Goal: Task Accomplishment & Management: Use online tool/utility

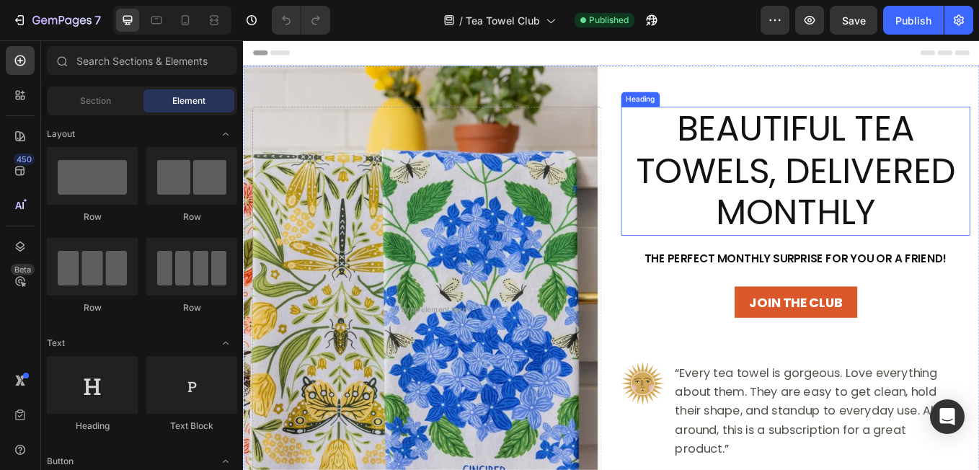
click at [824, 174] on span "Beautiful Tea Towels, Delivered Monthly" at bounding box center [891, 193] width 375 height 156
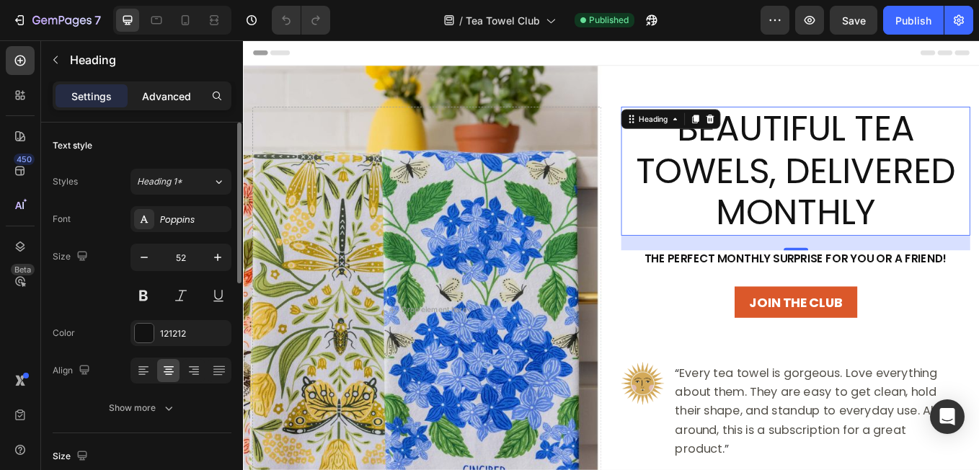
click at [172, 89] on p "Advanced" at bounding box center [166, 96] width 49 height 15
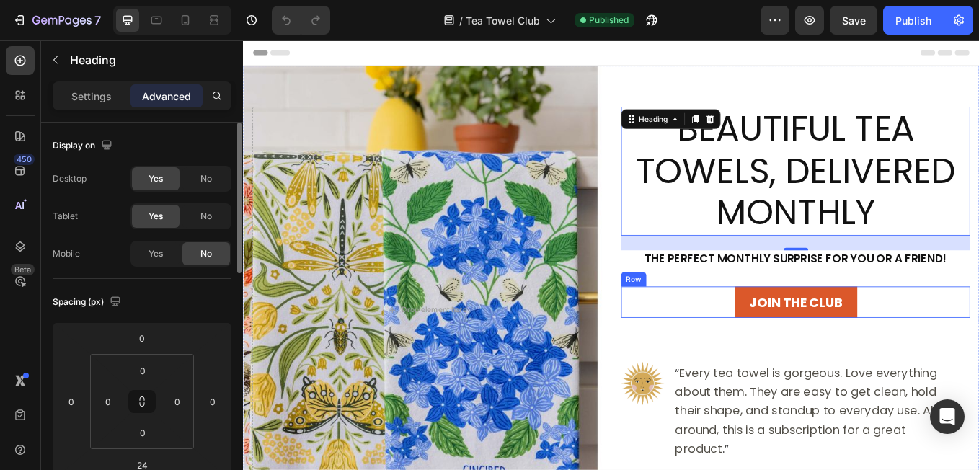
click at [744, 359] on div "Join The Club Button Row" at bounding box center [892, 347] width 410 height 37
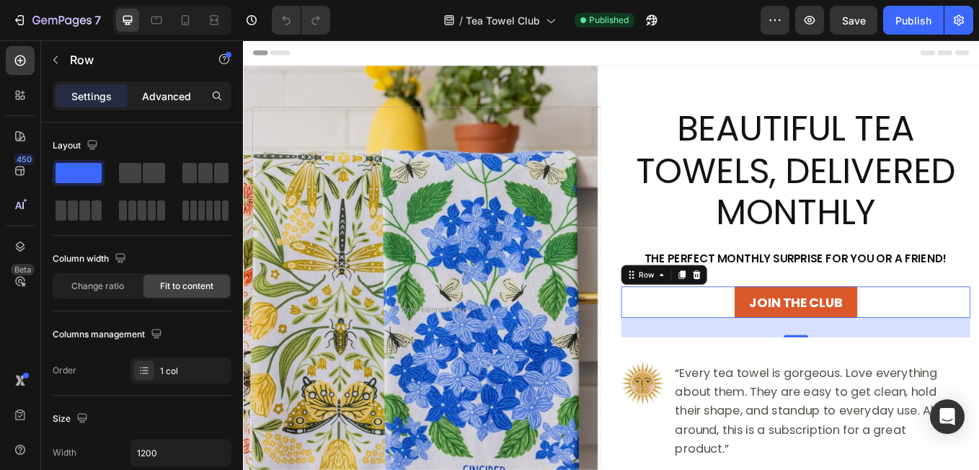
click at [156, 97] on p "Advanced" at bounding box center [166, 96] width 49 height 15
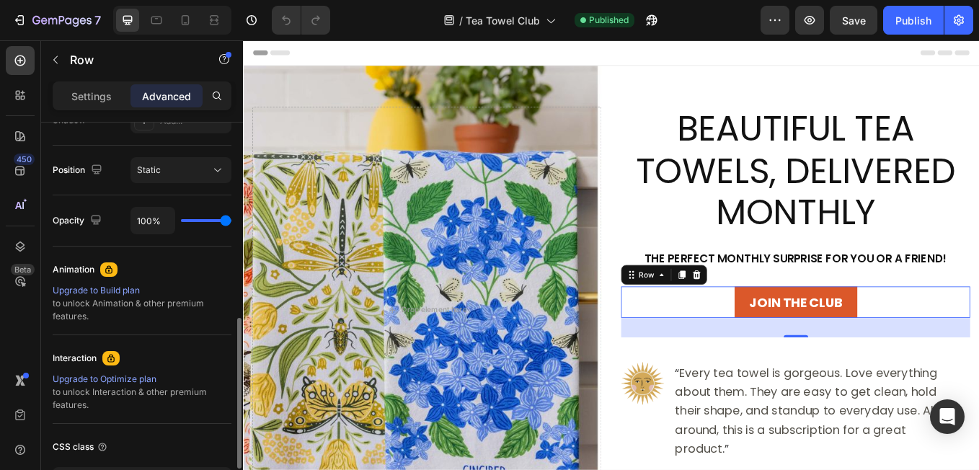
scroll to position [511, 0]
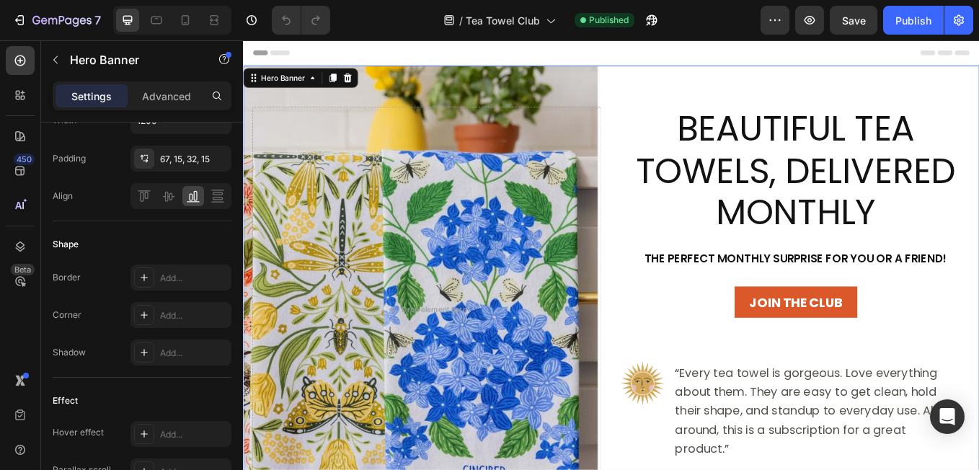
click at [719, 404] on div "Beautiful Tea Towels, Delivered Monthly Heading The perfect Monthly surprise fo…" at bounding box center [892, 356] width 410 height 477
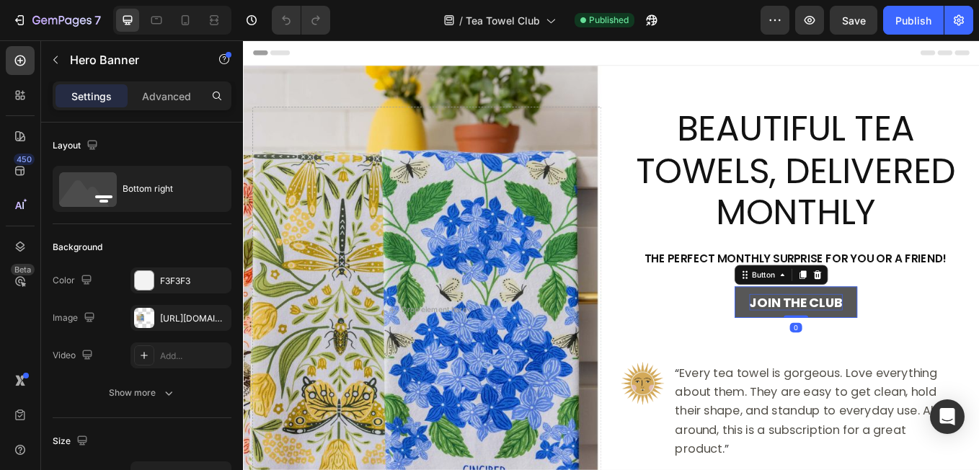
click at [846, 351] on p "Join The Club" at bounding box center [892, 347] width 110 height 19
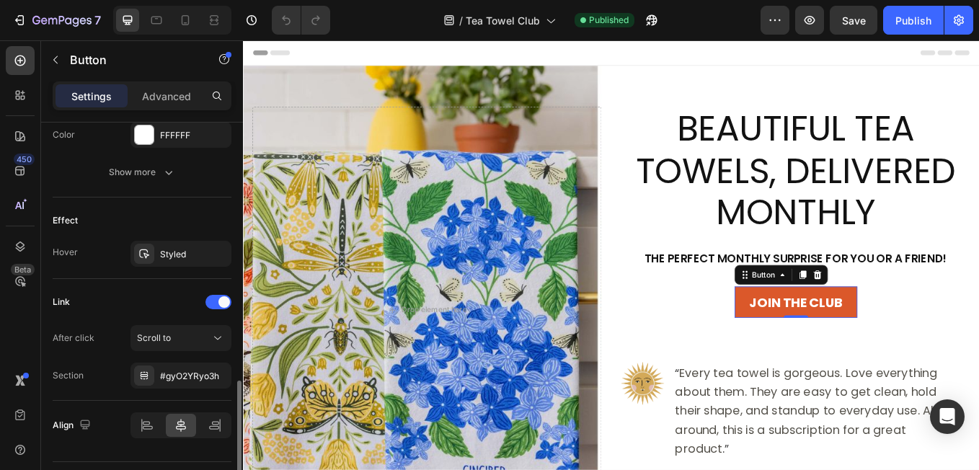
scroll to position [720, 0]
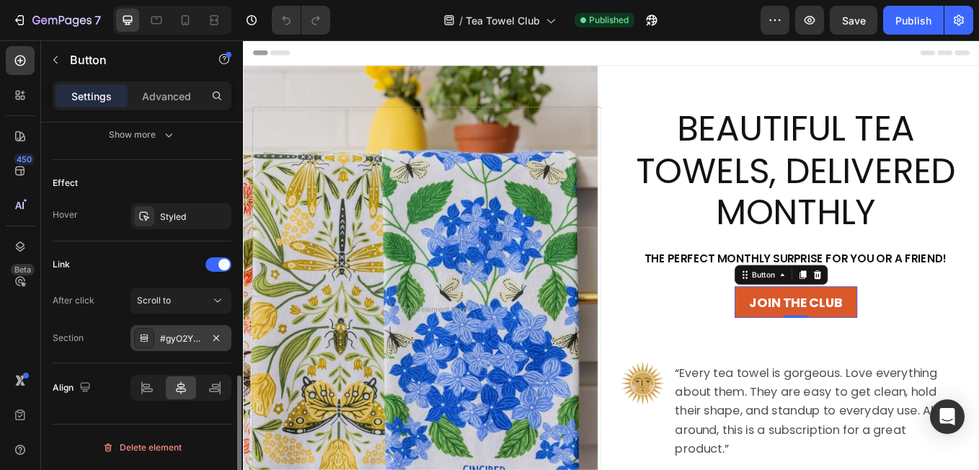
click at [164, 339] on div "#gyO2YRyo3h" at bounding box center [181, 338] width 42 height 13
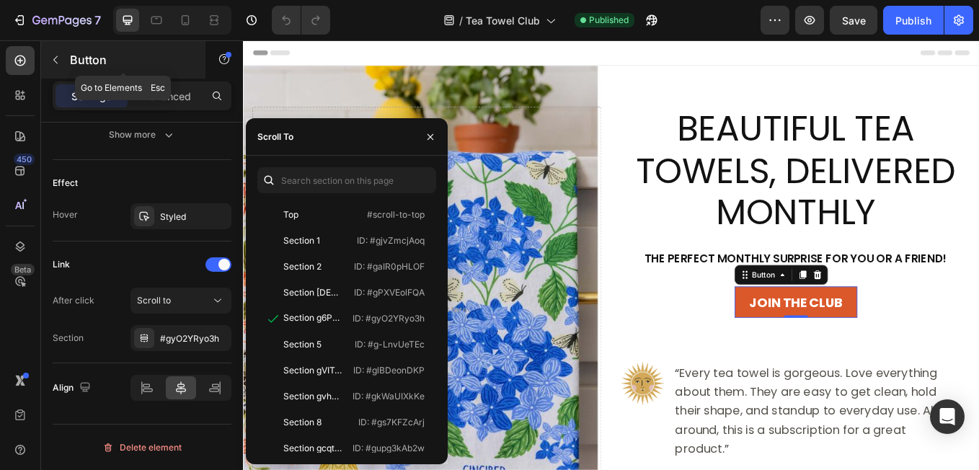
click at [57, 61] on icon "button" at bounding box center [56, 60] width 12 height 12
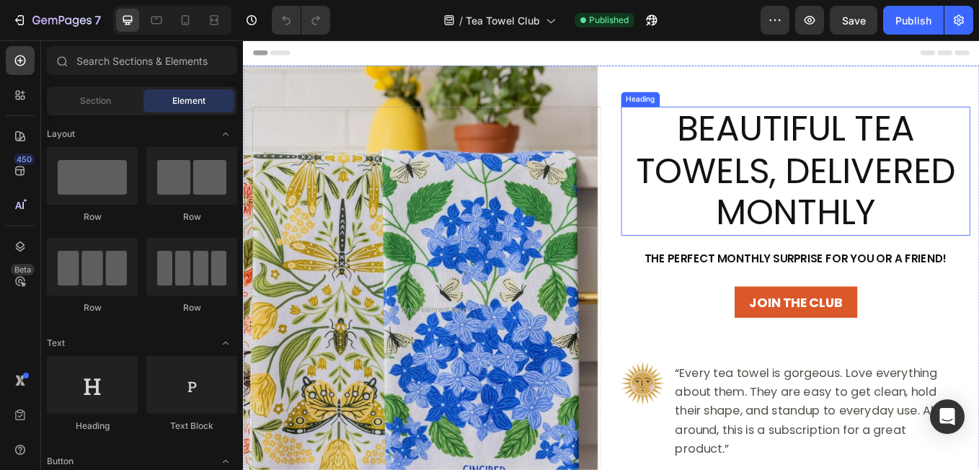
click at [786, 159] on span "Beautiful Tea Towels, Delivered Monthly" at bounding box center [891, 193] width 375 height 156
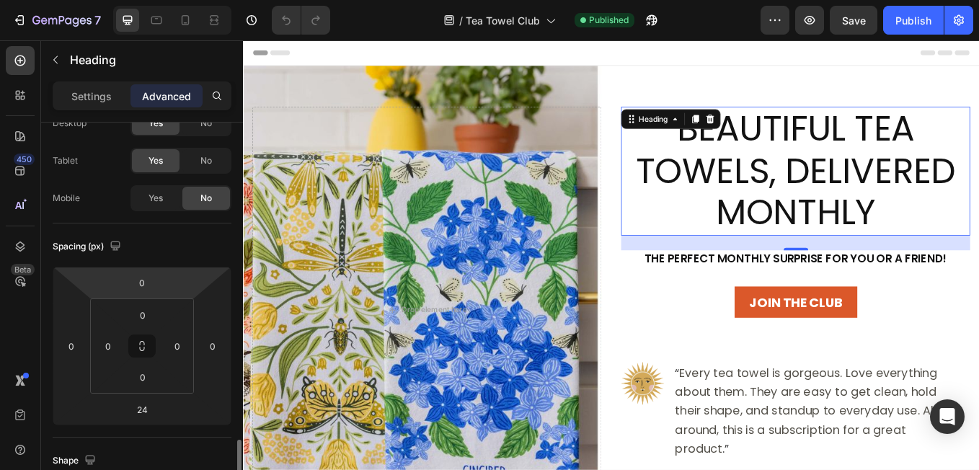
scroll to position [0, 0]
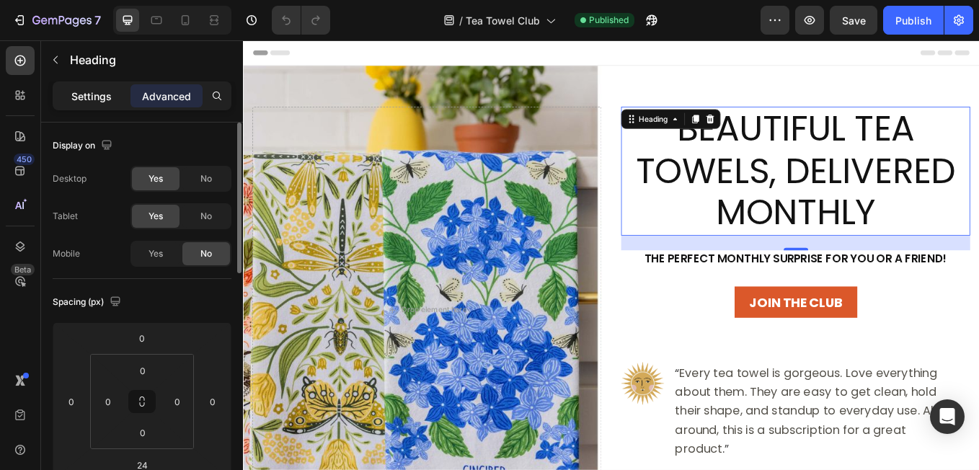
click at [98, 96] on p "Settings" at bounding box center [91, 96] width 40 height 15
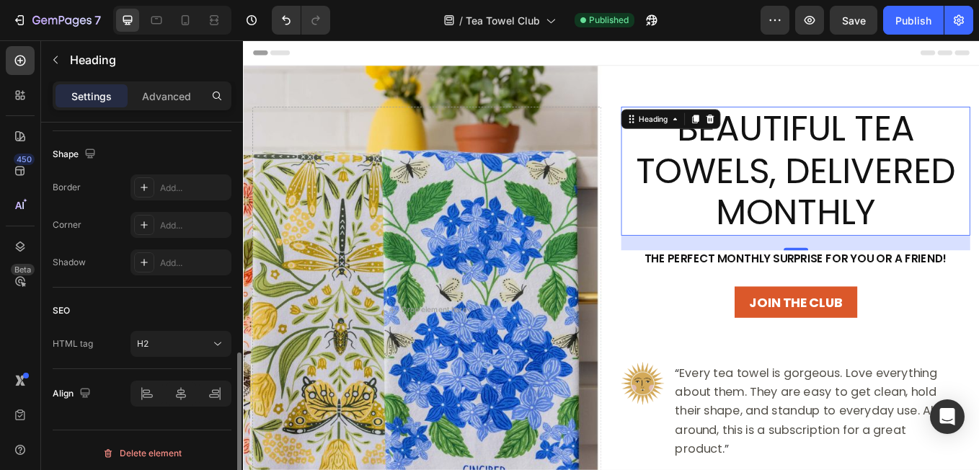
scroll to position [547, 0]
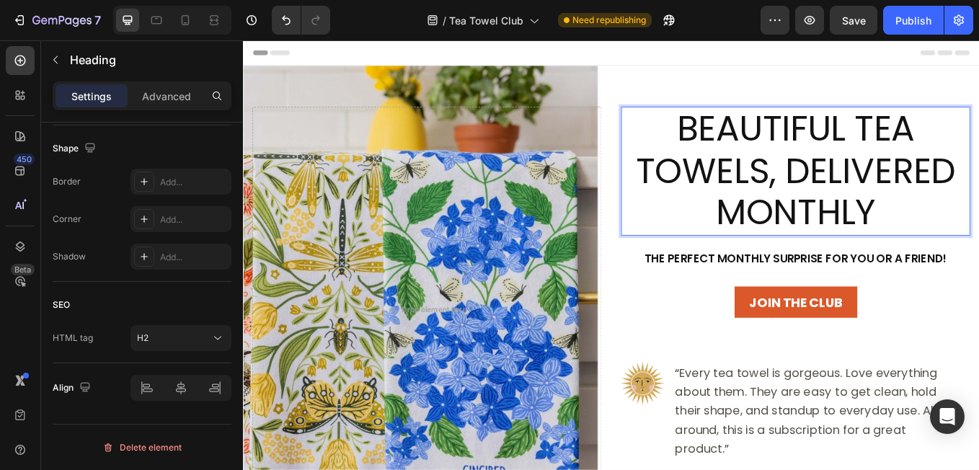
click at [796, 186] on span "Beautiful Tea Towels, Delivered Monthly" at bounding box center [891, 193] width 375 height 156
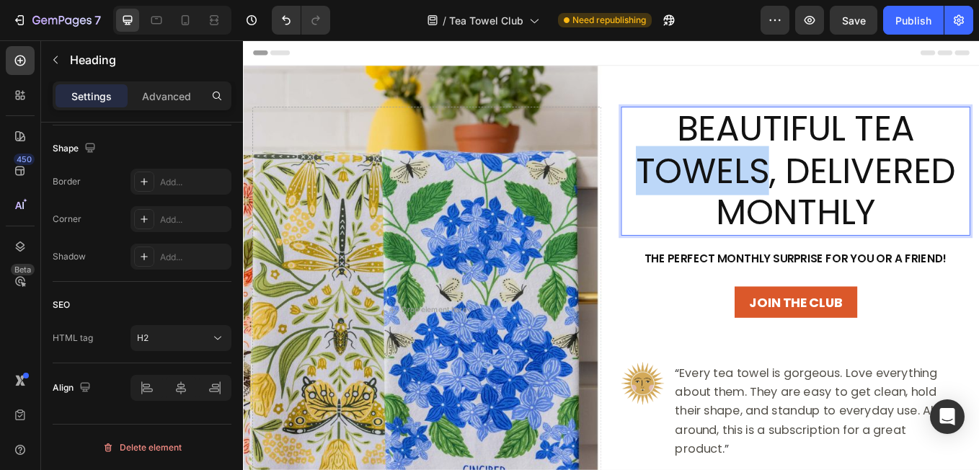
click at [796, 186] on span "Beautiful Tea Towels, Delivered Monthly" at bounding box center [891, 193] width 375 height 156
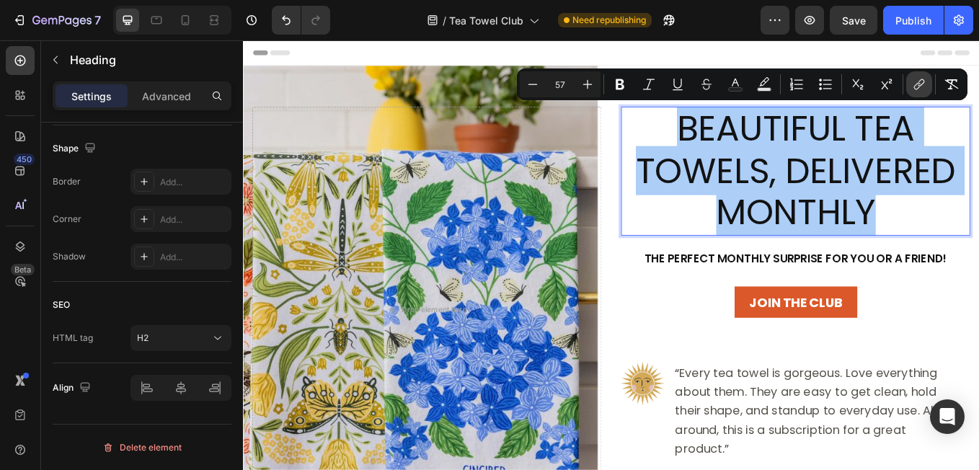
click at [917, 84] on icon "Editor contextual toolbar" at bounding box center [917, 86] width 6 height 7
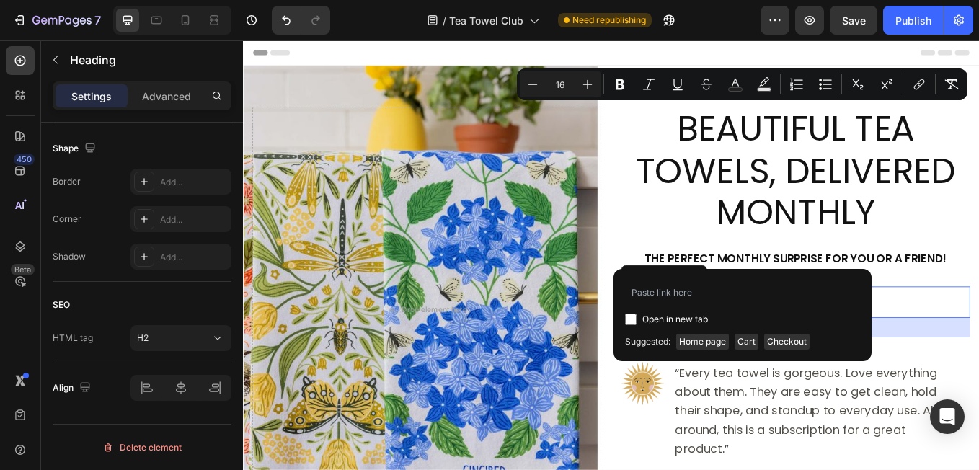
click at [978, 345] on div "Join The Club Button Row 32" at bounding box center [892, 347] width 410 height 37
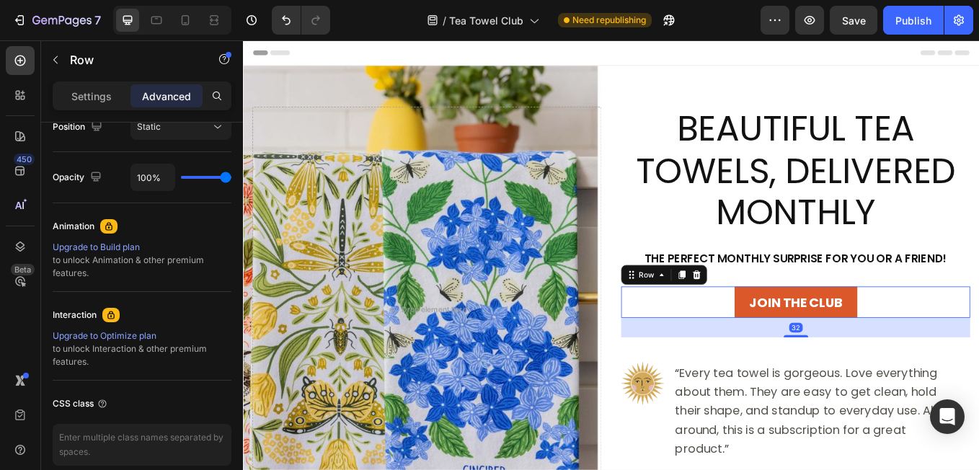
scroll to position [0, 0]
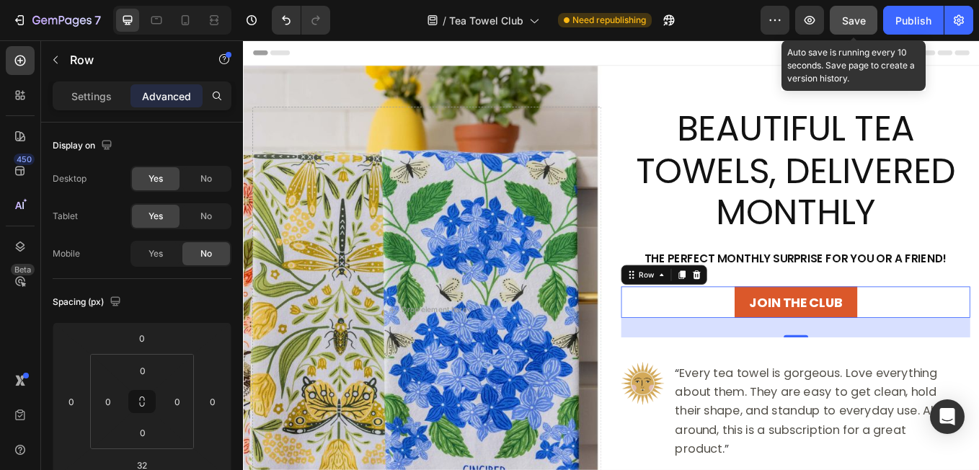
click at [845, 20] on span "Save" at bounding box center [854, 20] width 24 height 12
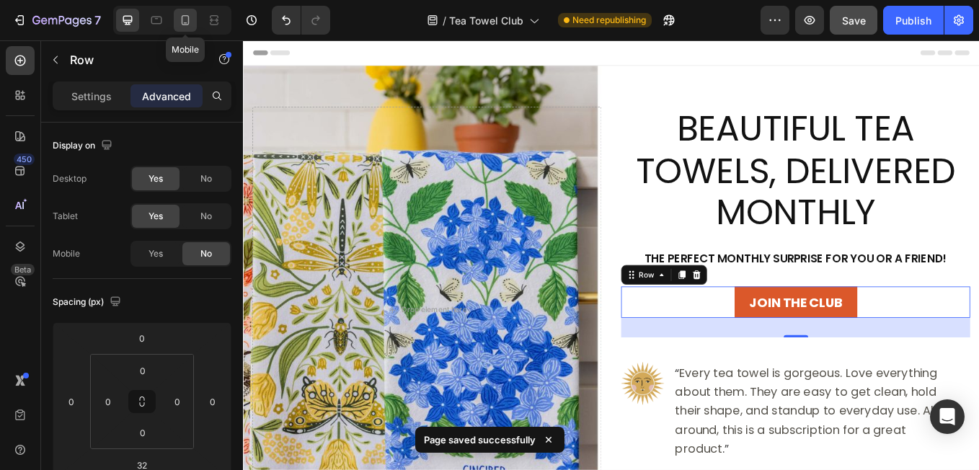
click at [185, 22] on icon at bounding box center [186, 20] width 8 height 10
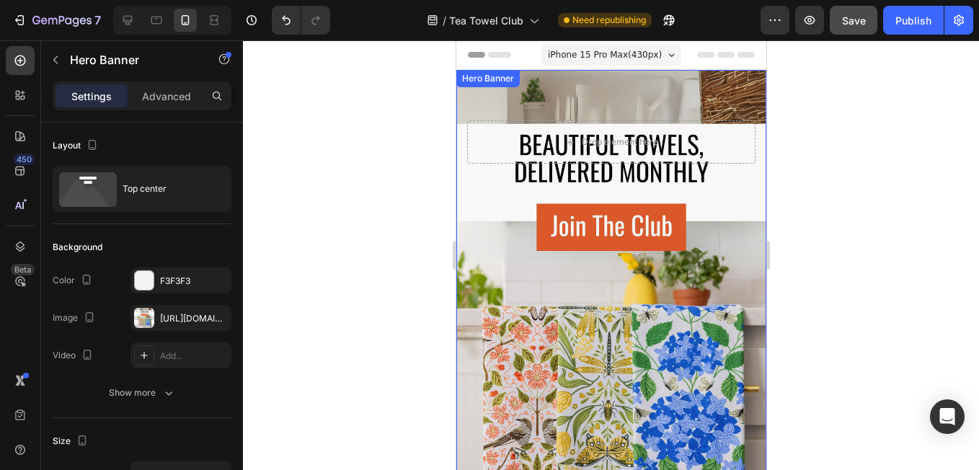
click at [539, 170] on div "⁠⁠⁠⁠⁠⁠⁠ Beautiful Tea Towels, Delivered Monthly Heading The perfect Monthly sur…" at bounding box center [610, 122] width 310 height 105
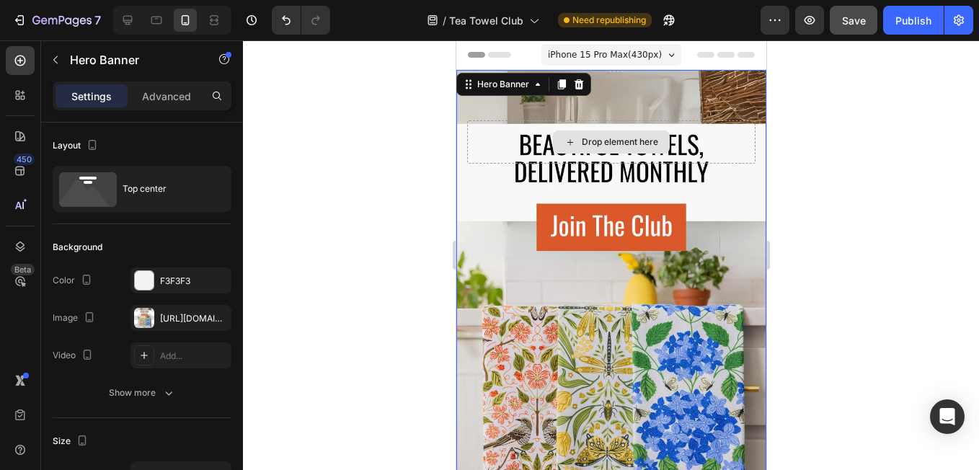
click at [541, 143] on div "Drop element here" at bounding box center [610, 141] width 288 height 43
click at [531, 166] on div "⁠⁠⁠⁠⁠⁠⁠ Beautiful Tea Towels, Delivered Monthly Heading The perfect Monthly sur…" at bounding box center [610, 122] width 310 height 105
click at [675, 172] on div "⁠⁠⁠⁠⁠⁠⁠ Beautiful Tea Towels, Delivered Monthly Heading The perfect Monthly sur…" at bounding box center [610, 122] width 310 height 105
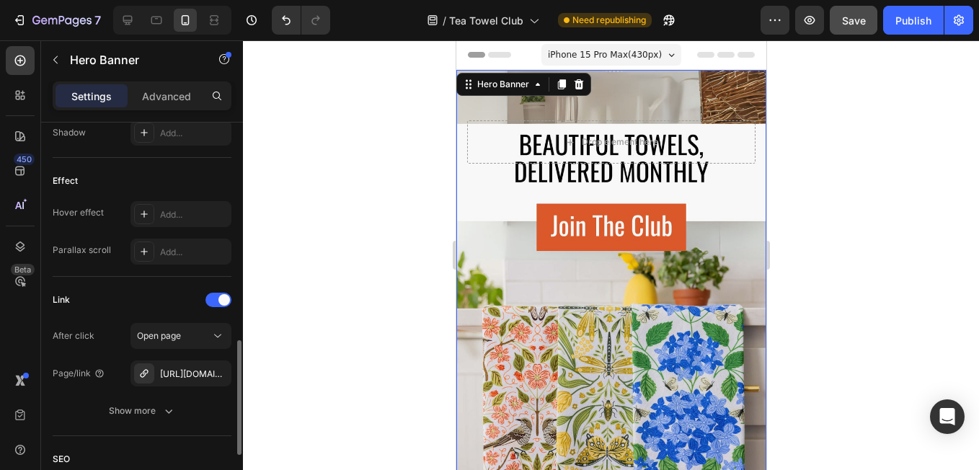
scroll to position [732, 0]
click at [172, 375] on div "https://gingiber.com/tea-towel-club-subscription?selling_plan=533495896&variant…" at bounding box center [181, 373] width 42 height 13
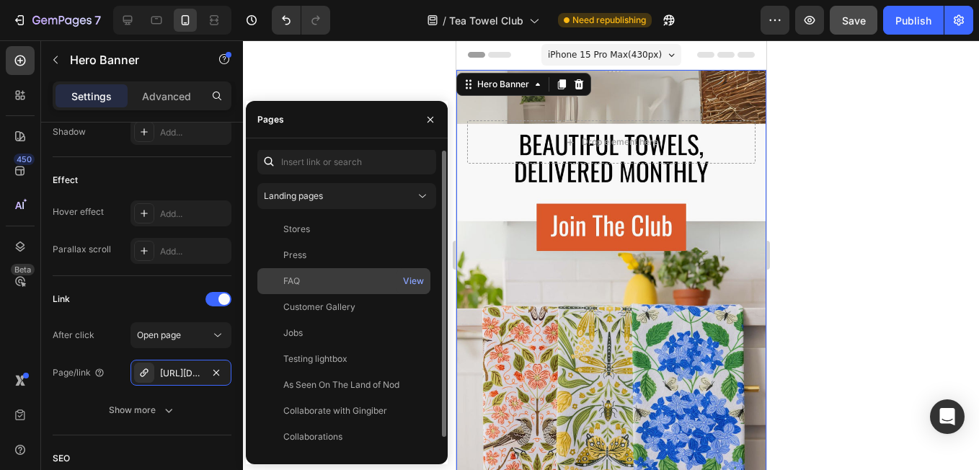
scroll to position [0, 0]
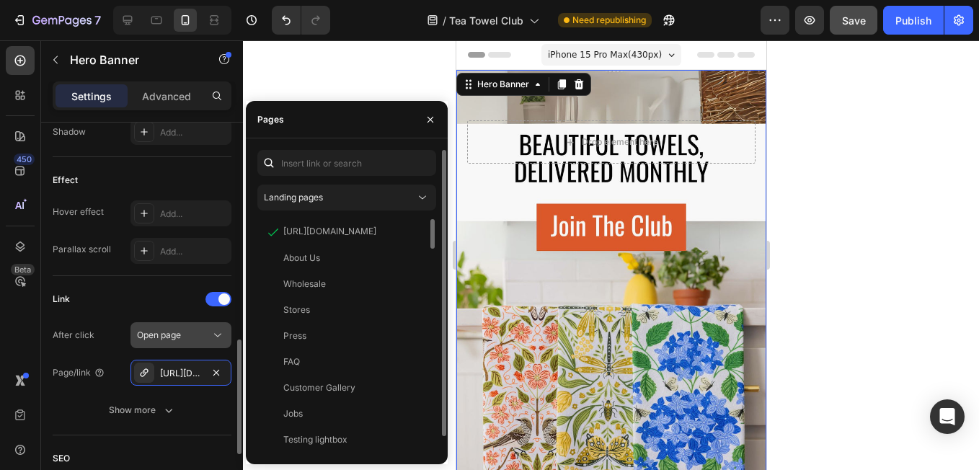
click at [154, 326] on button "Open page" at bounding box center [180, 335] width 101 height 26
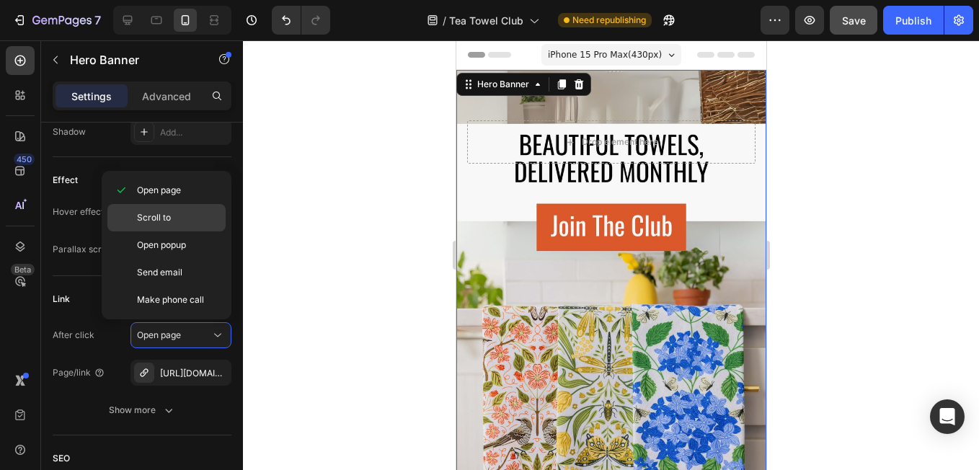
click at [156, 231] on div "Scroll to" at bounding box center [166, 244] width 118 height 27
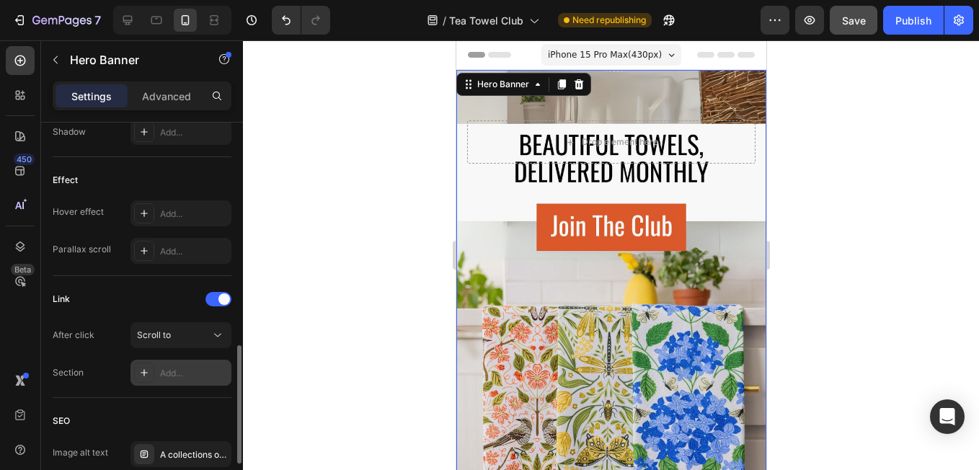
click at [174, 373] on div "Add..." at bounding box center [194, 373] width 68 height 13
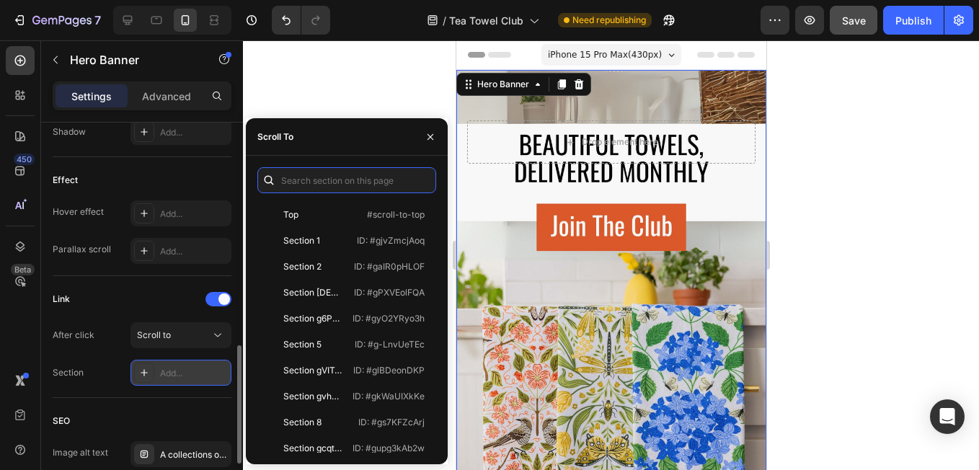
paste input "gyO2YRyo3h"
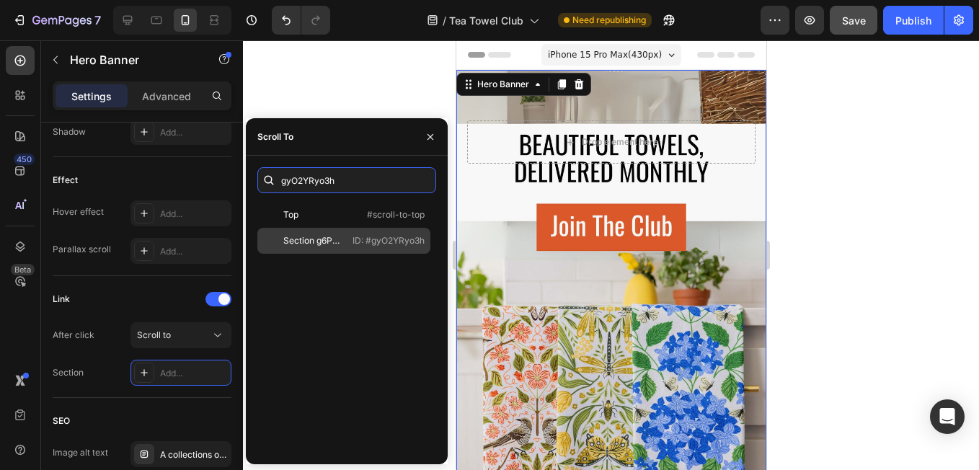
type input "gyO2YRyo3h"
click at [388, 239] on p "ID: #gyO2YRyo3h" at bounding box center [388, 240] width 72 height 13
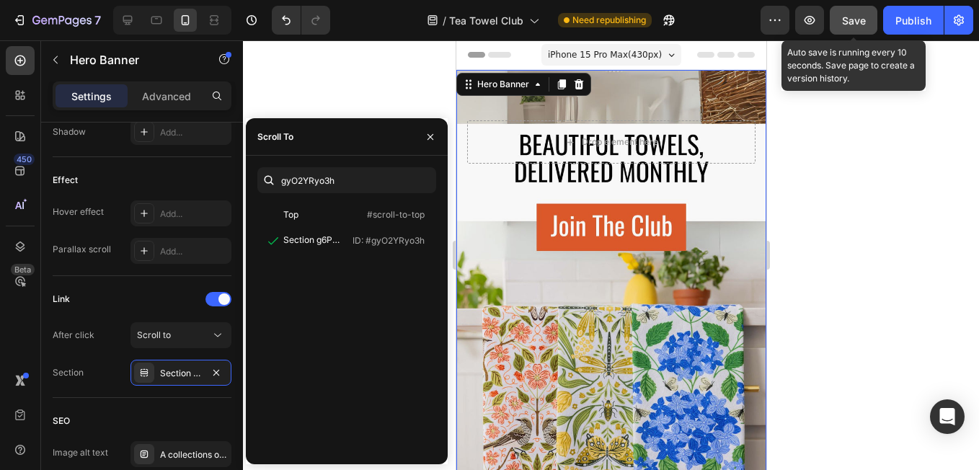
click at [854, 21] on span "Save" at bounding box center [854, 20] width 24 height 12
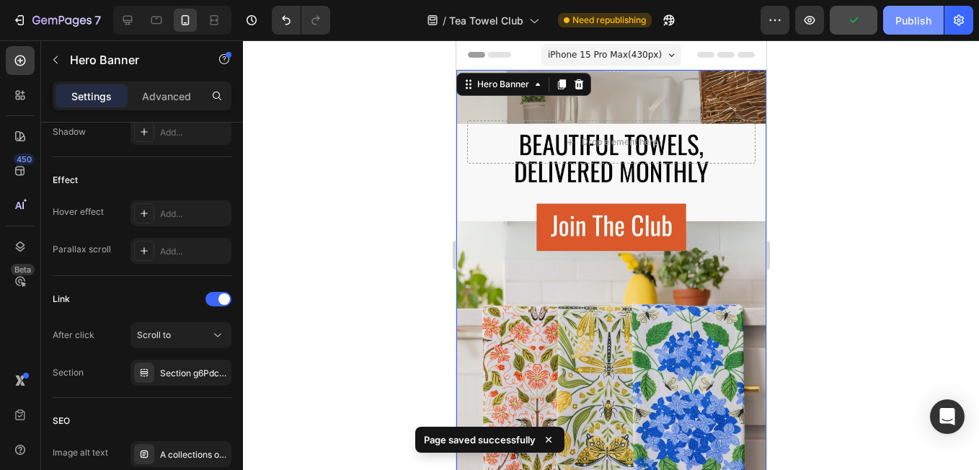
click at [907, 15] on div "Publish" at bounding box center [913, 20] width 36 height 15
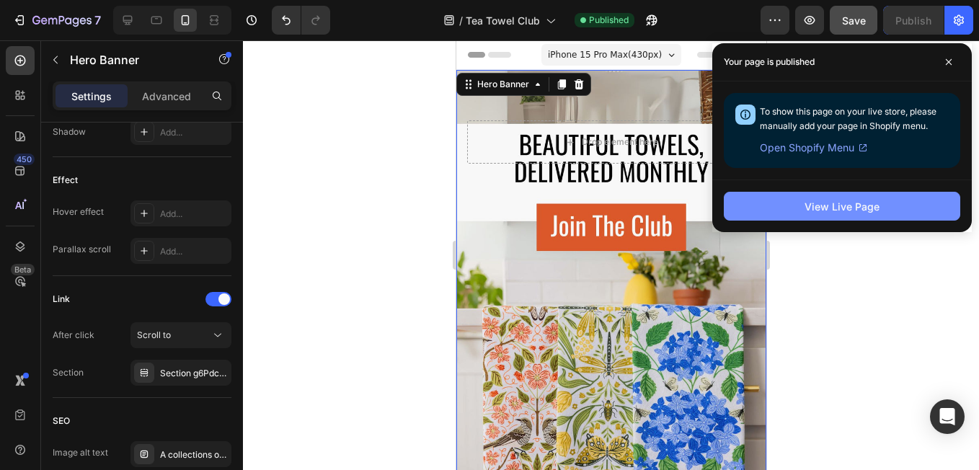
click at [823, 193] on button "View Live Page" at bounding box center [842, 206] width 236 height 29
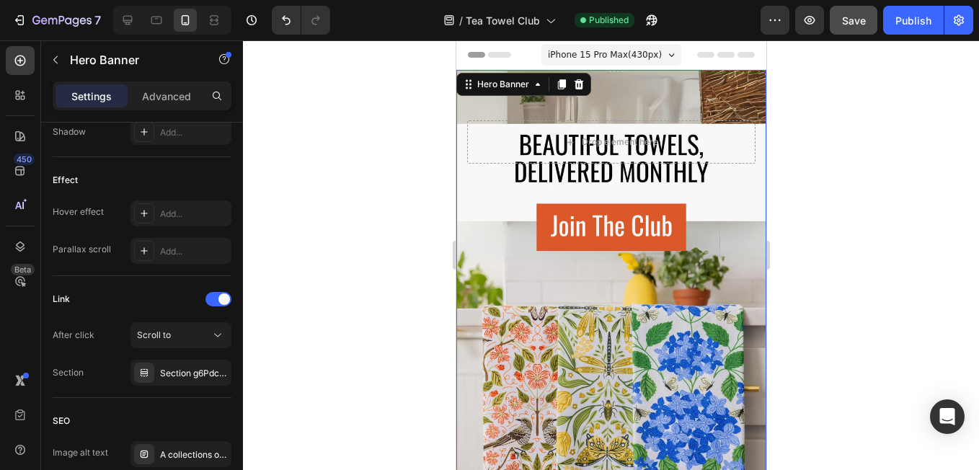
click at [861, 88] on div at bounding box center [611, 255] width 736 height 430
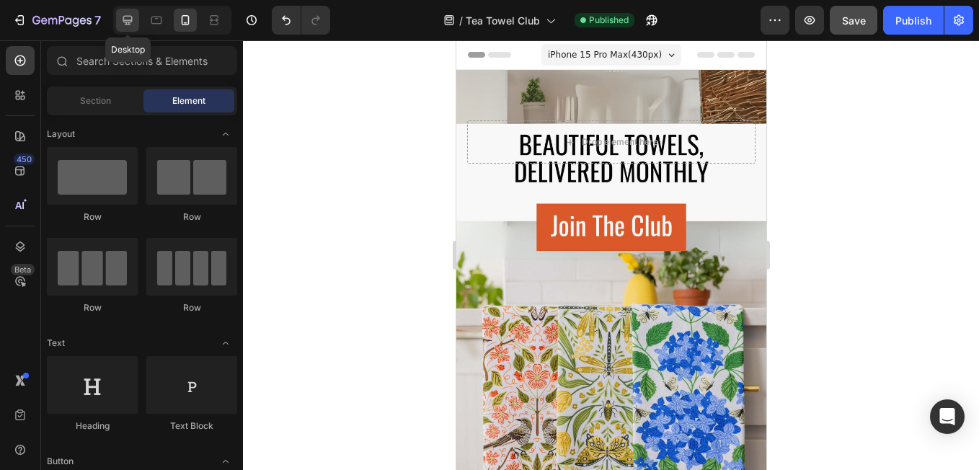
click at [128, 26] on icon at bounding box center [127, 20] width 14 height 14
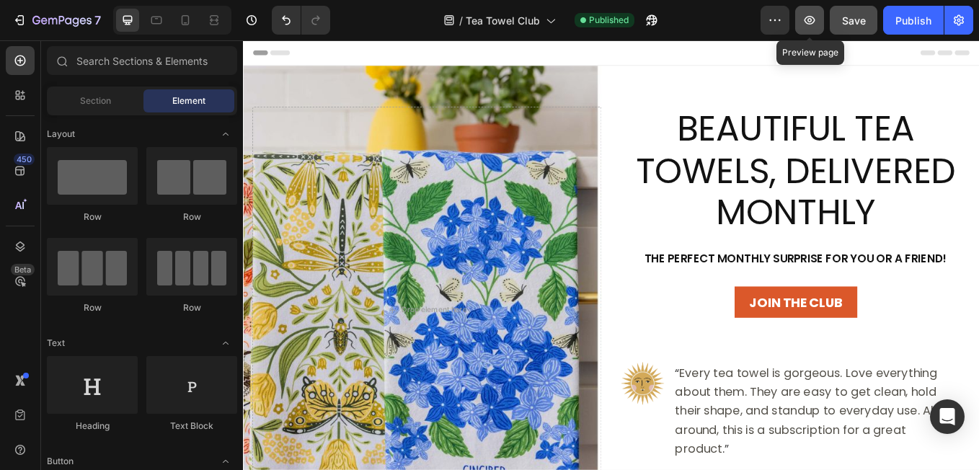
click at [805, 22] on icon "button" at bounding box center [809, 20] width 14 height 14
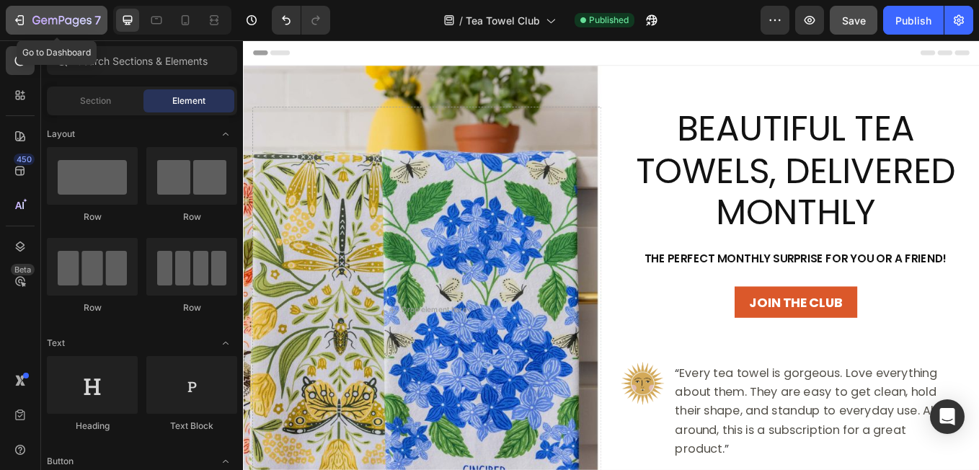
click at [22, 23] on icon "button" at bounding box center [19, 20] width 14 height 14
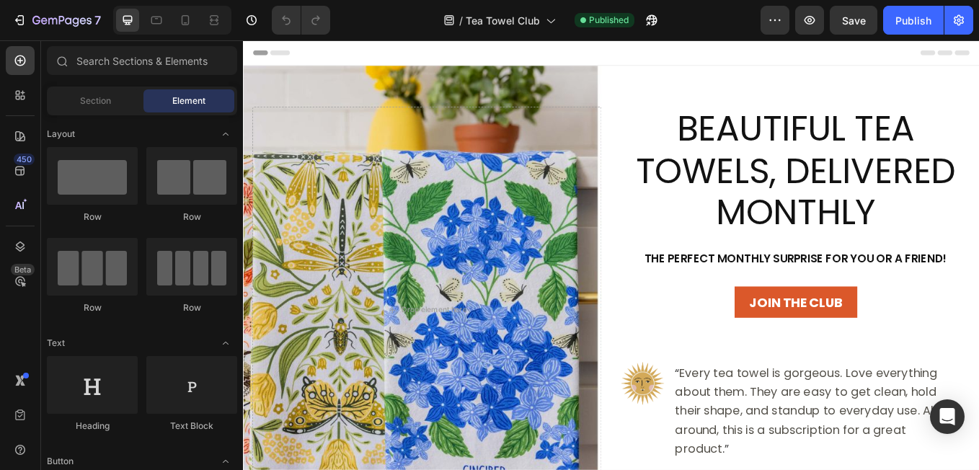
click at [295, 50] on span "Header" at bounding box center [286, 55] width 32 height 14
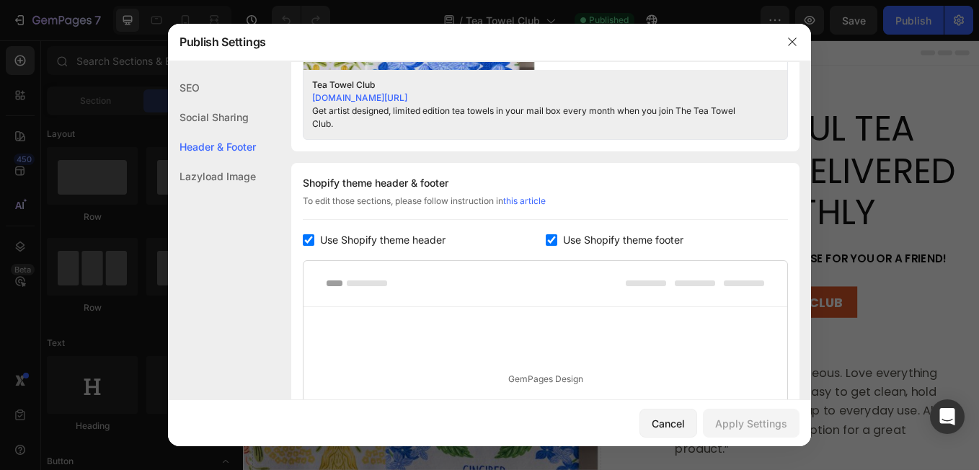
scroll to position [646, 0]
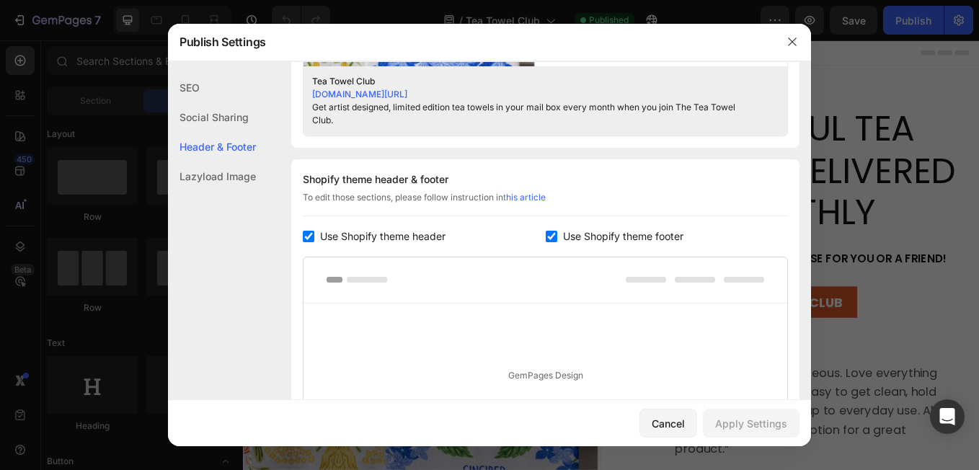
click at [311, 240] on input "checkbox" at bounding box center [309, 237] width 12 height 12
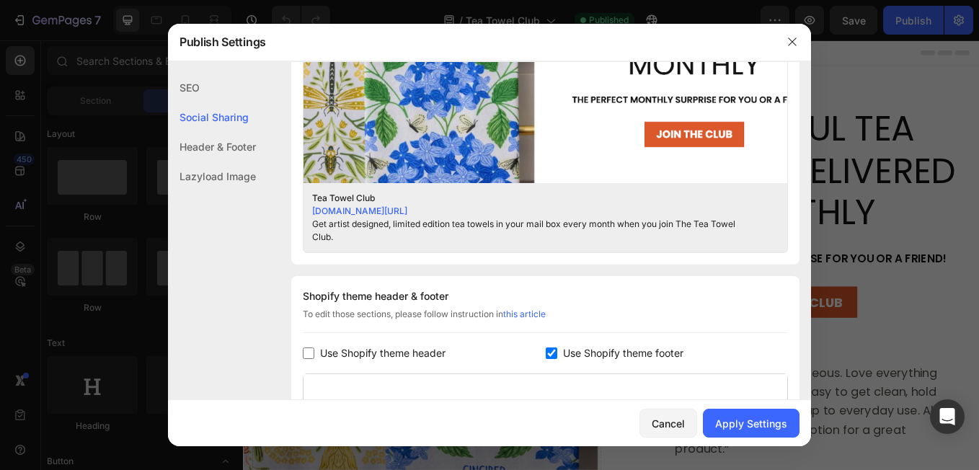
scroll to position [530, 0]
click at [314, 351] on label "Use Shopify theme header" at bounding box center [379, 352] width 131 height 17
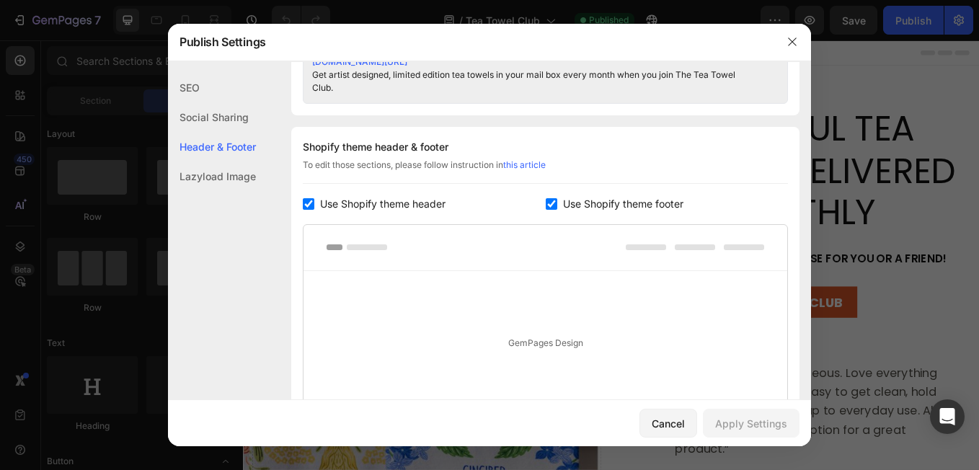
scroll to position [676, 0]
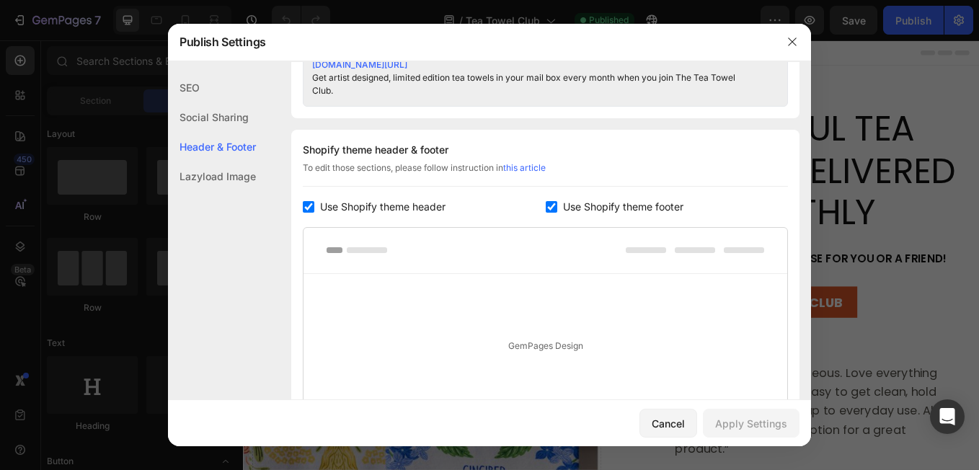
click at [306, 209] on input "checkbox" at bounding box center [309, 207] width 12 height 12
checkbox input "false"
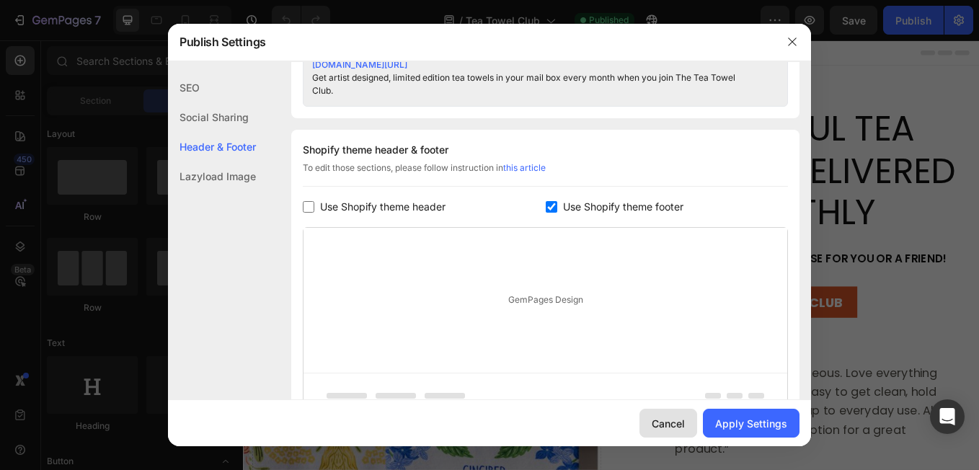
click at [664, 426] on div "Cancel" at bounding box center [668, 423] width 33 height 15
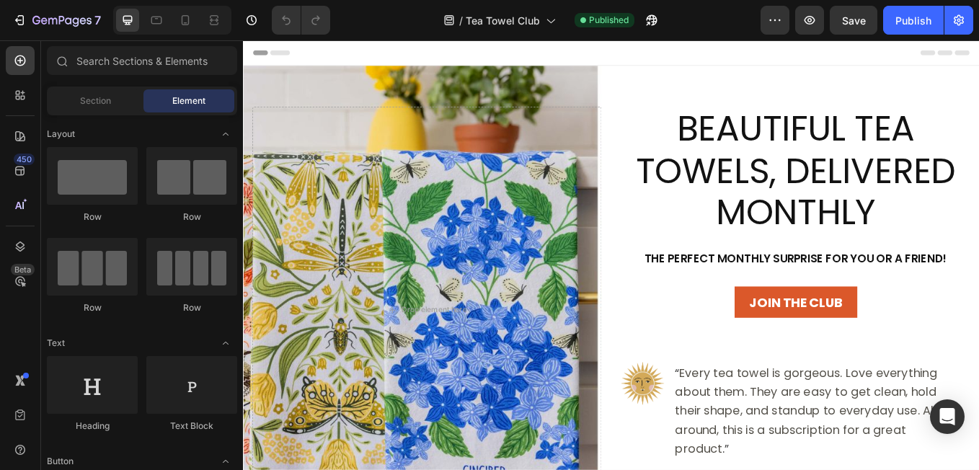
click at [276, 49] on span "Header" at bounding box center [286, 55] width 32 height 14
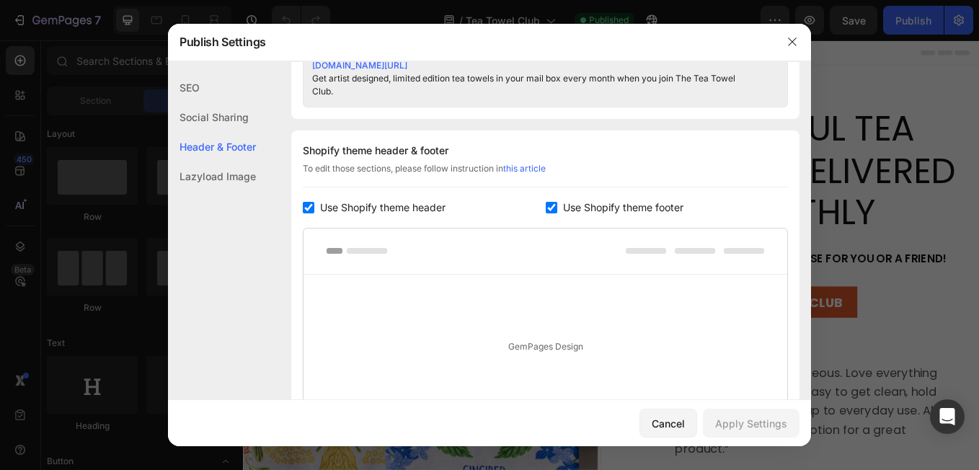
scroll to position [730, 0]
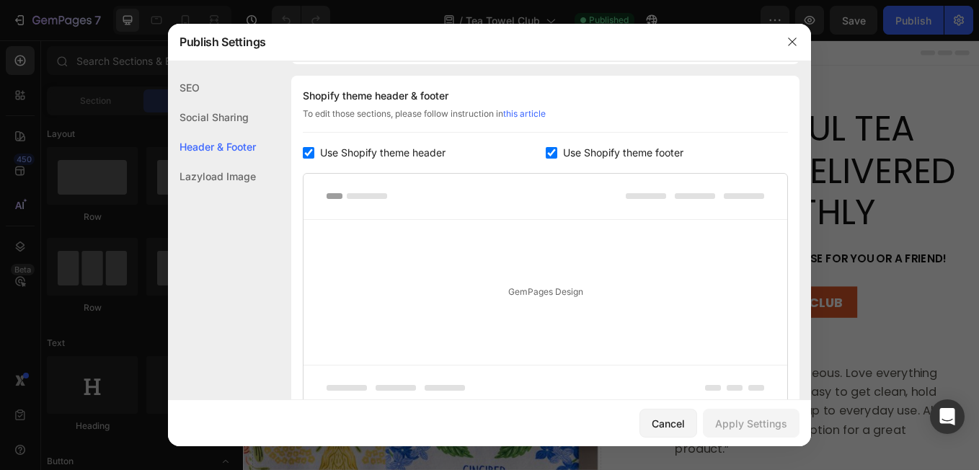
click at [306, 151] on input "checkbox" at bounding box center [309, 153] width 12 height 12
checkbox input "false"
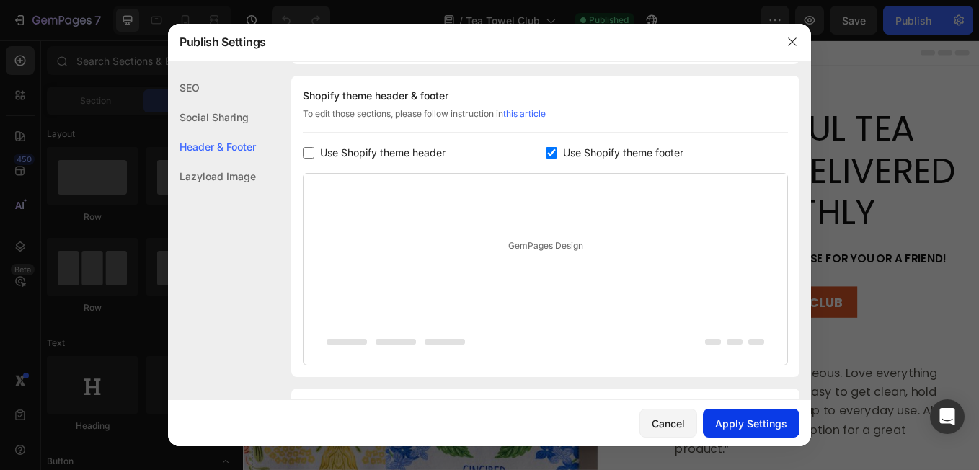
click at [724, 413] on button "Apply Settings" at bounding box center [751, 423] width 97 height 29
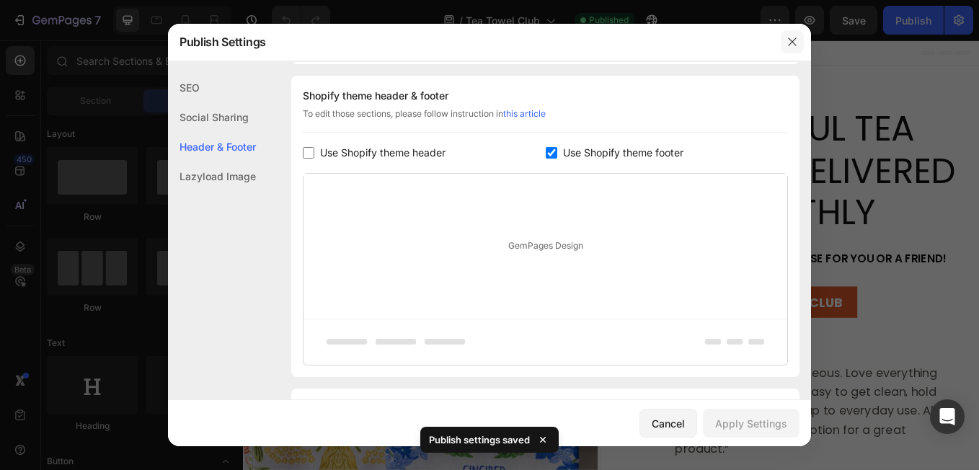
click at [791, 45] on icon "button" at bounding box center [792, 42] width 12 height 12
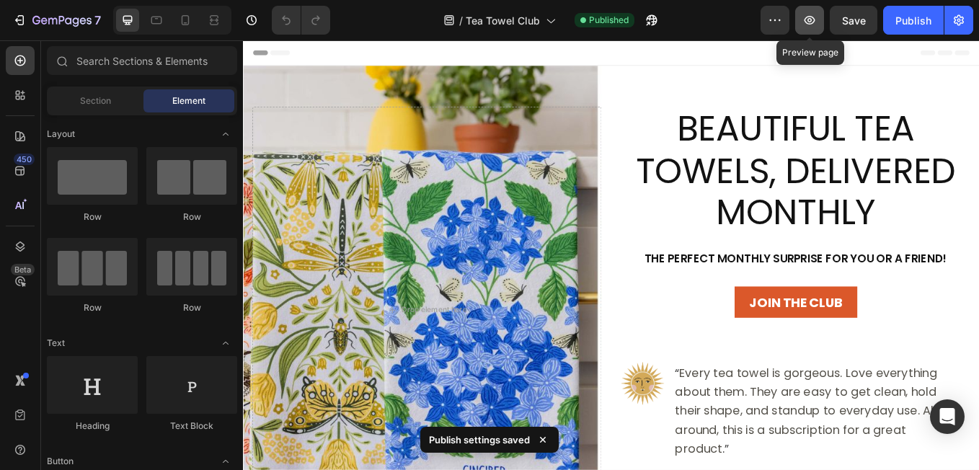
click at [812, 21] on icon "button" at bounding box center [809, 20] width 14 height 14
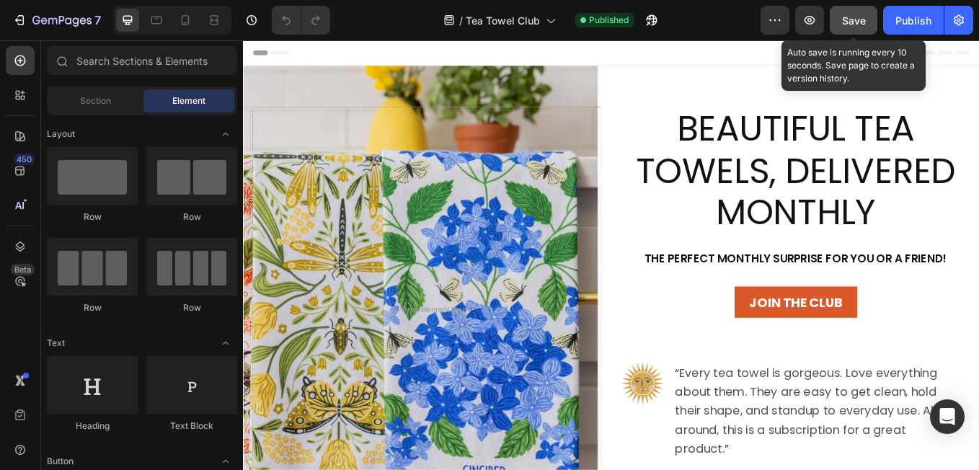
click at [853, 22] on span "Save" at bounding box center [854, 20] width 24 height 12
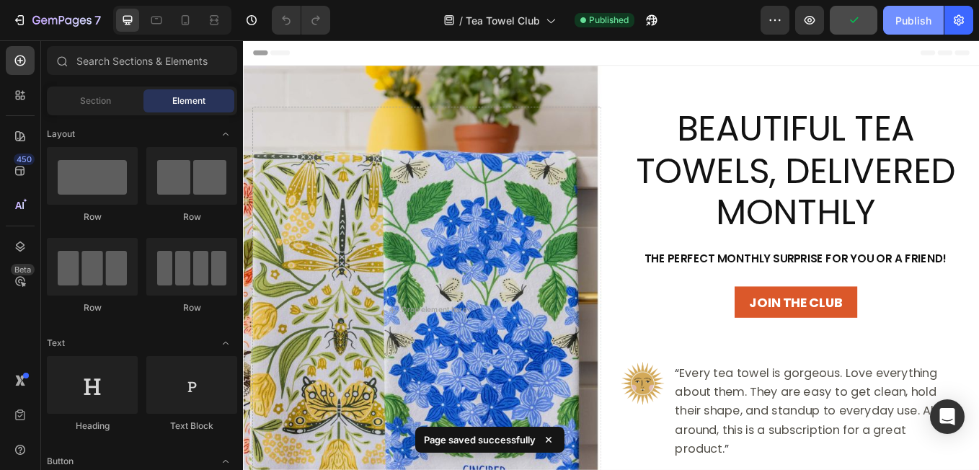
click at [915, 17] on div "Publish" at bounding box center [913, 20] width 36 height 15
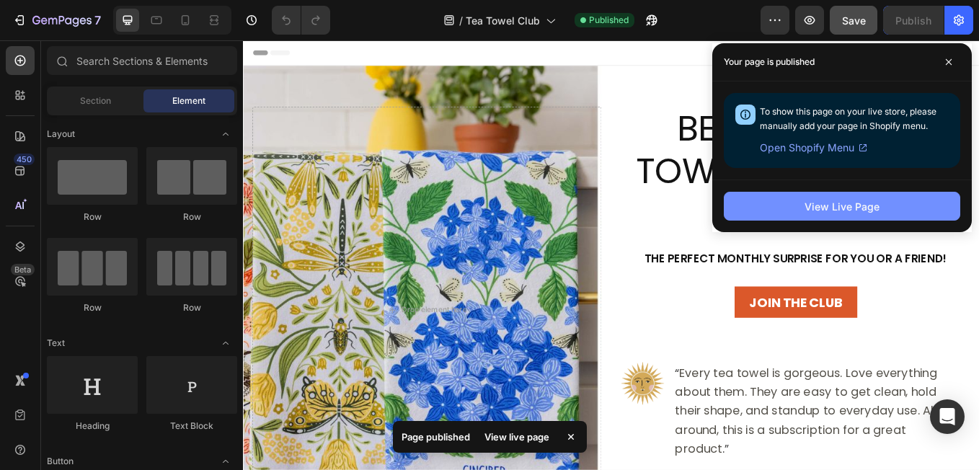
click at [845, 204] on div "View Live Page" at bounding box center [841, 206] width 75 height 15
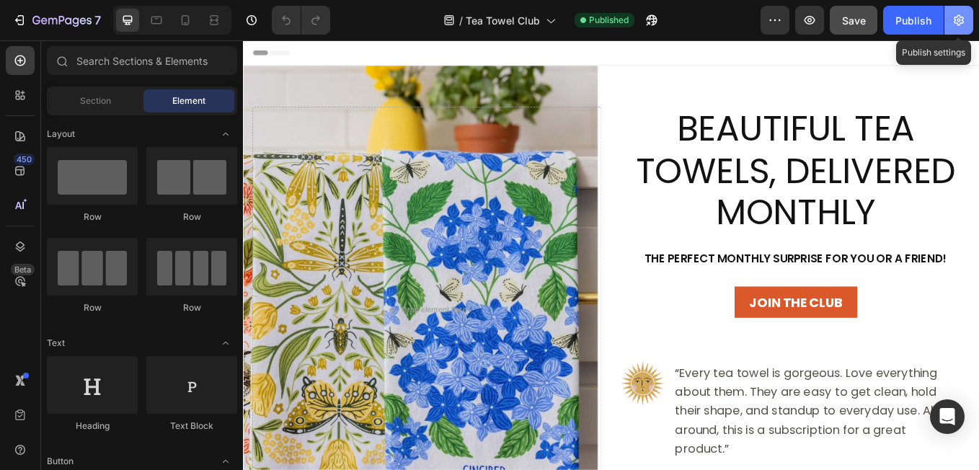
click at [962, 20] on icon "button" at bounding box center [959, 20] width 10 height 11
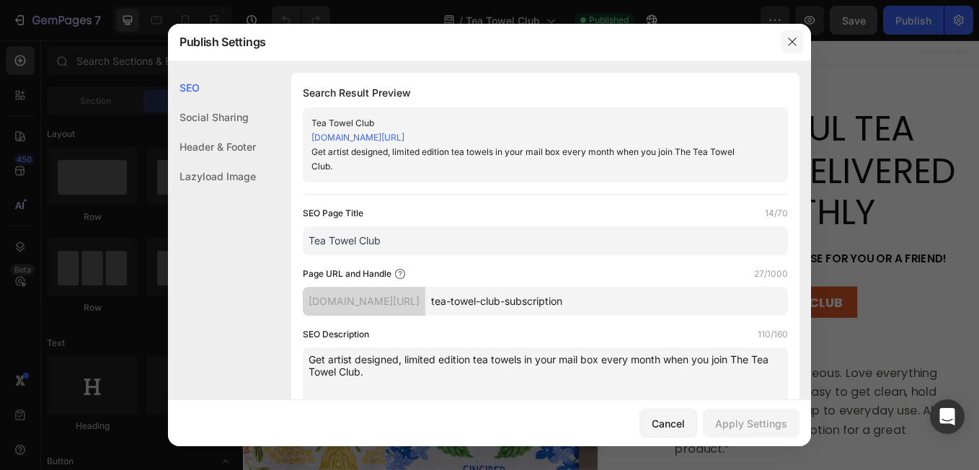
click at [790, 38] on icon "button" at bounding box center [792, 42] width 12 height 12
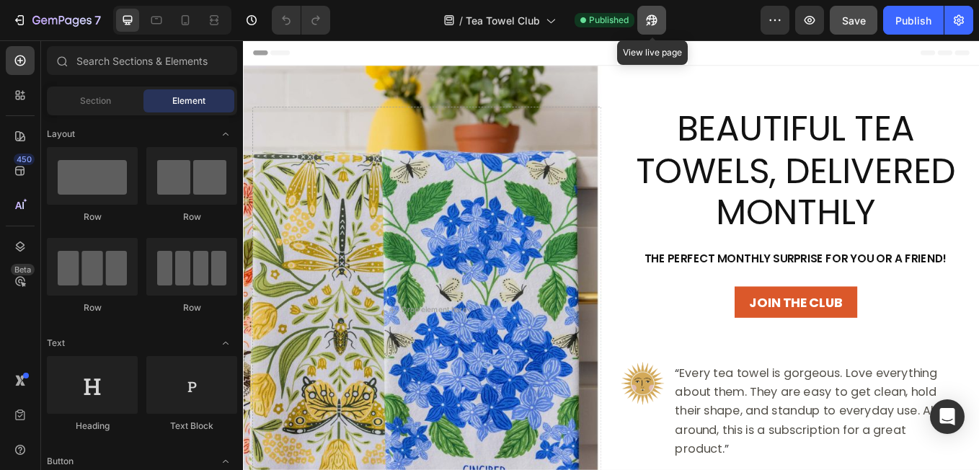
click at [650, 22] on icon "button" at bounding box center [648, 24] width 4 height 4
click at [267, 54] on div "Header" at bounding box center [278, 54] width 53 height 17
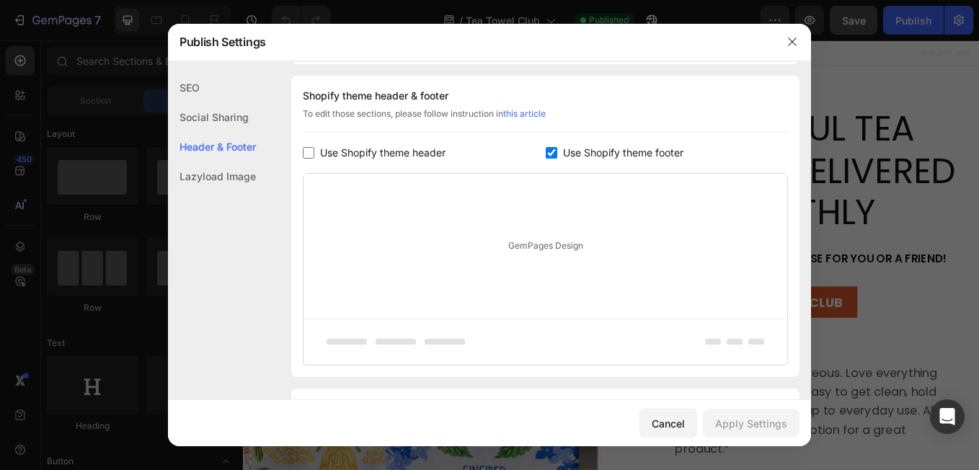
click at [547, 154] on input "checkbox" at bounding box center [552, 153] width 12 height 12
checkbox input "false"
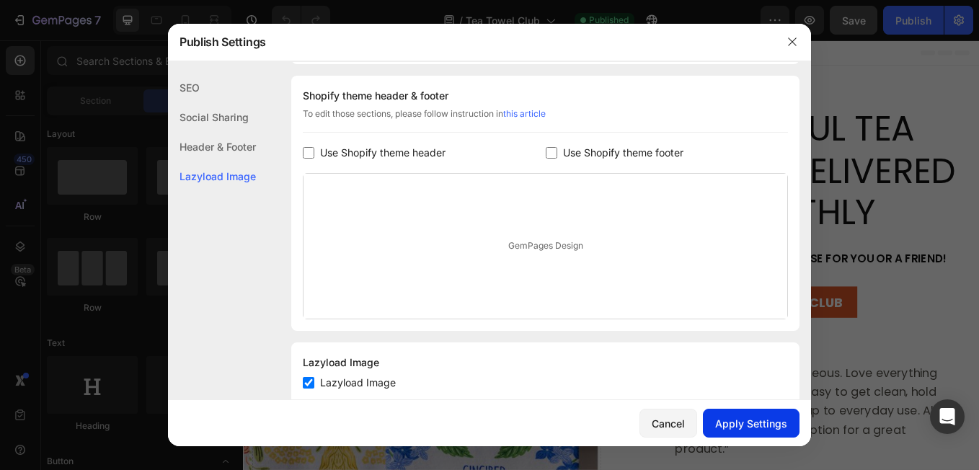
click at [750, 434] on button "Apply Settings" at bounding box center [751, 423] width 97 height 29
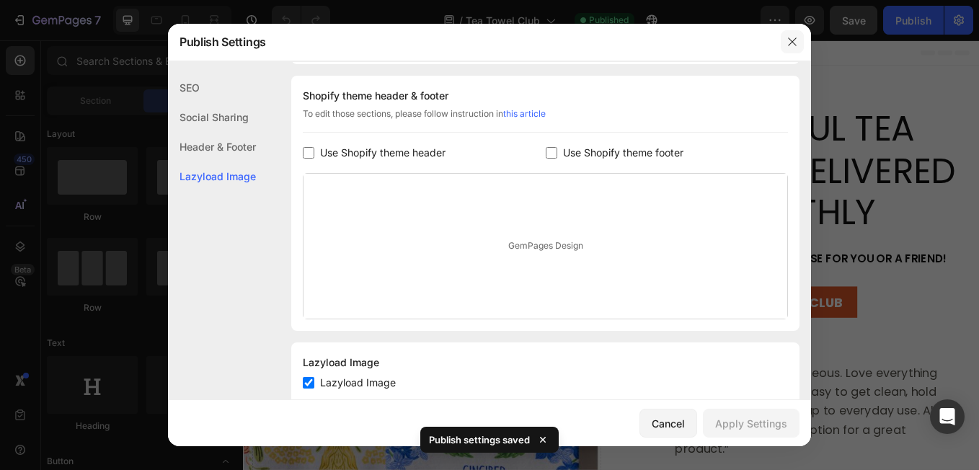
click at [791, 43] on icon "button" at bounding box center [792, 42] width 12 height 12
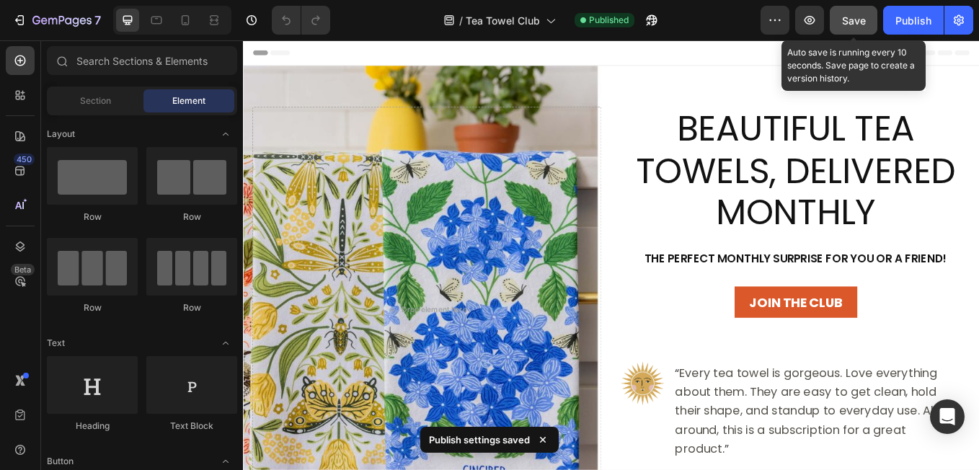
click at [838, 19] on button "Save" at bounding box center [854, 20] width 48 height 29
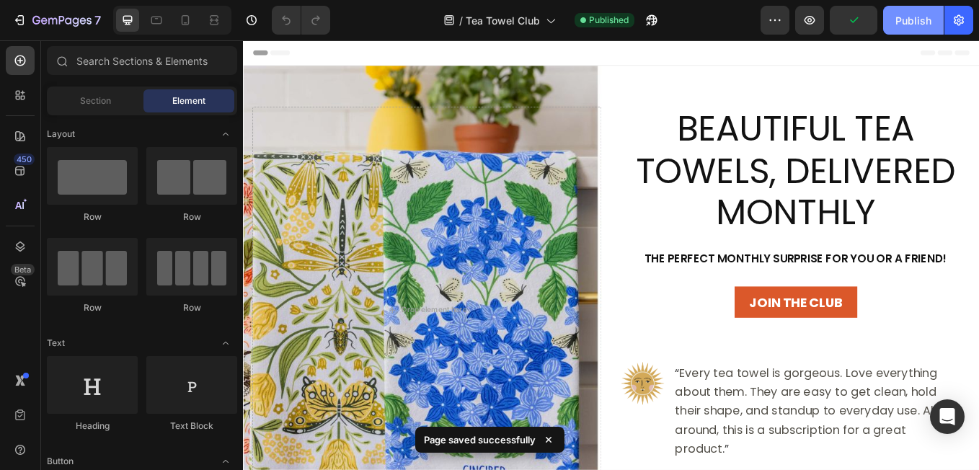
click at [908, 27] on div "Publish" at bounding box center [913, 20] width 36 height 15
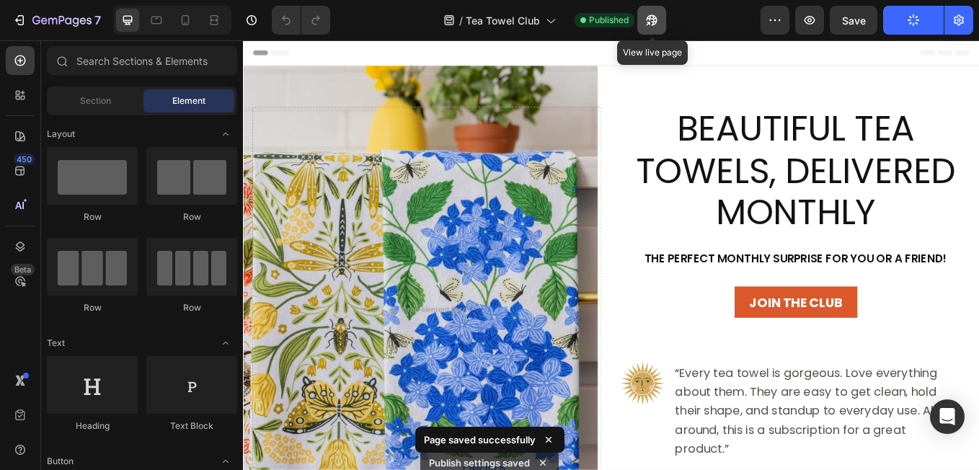
click at [650, 22] on icon "button" at bounding box center [648, 24] width 4 height 4
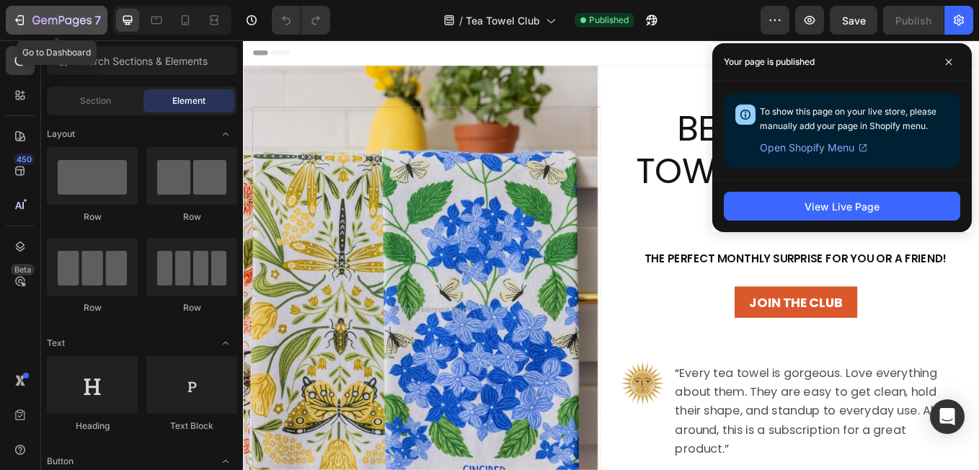
click at [27, 23] on div "7" at bounding box center [56, 20] width 89 height 17
